Goal: Information Seeking & Learning: Learn about a topic

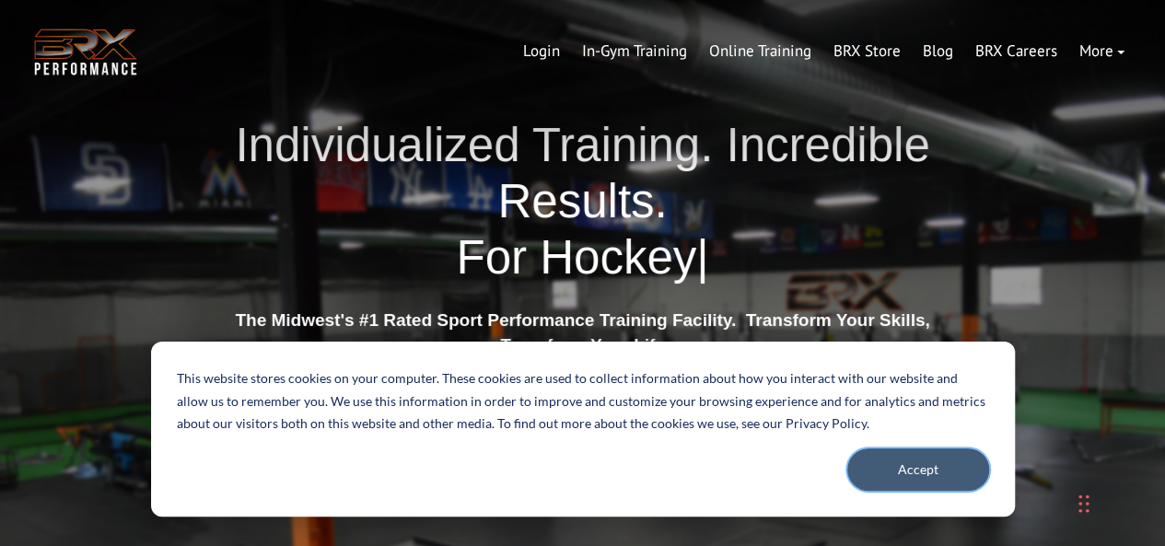
click at [953, 453] on button "Accept" at bounding box center [919, 470] width 142 height 42
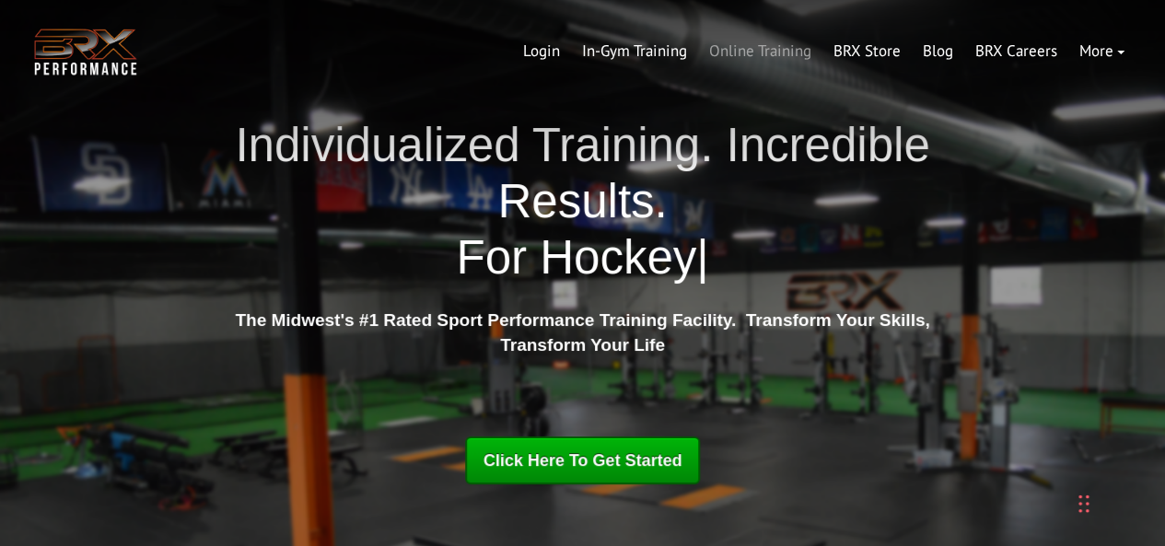
click at [742, 60] on link "Online Training" at bounding box center [760, 51] width 124 height 44
